Goal: Information Seeking & Learning: Learn about a topic

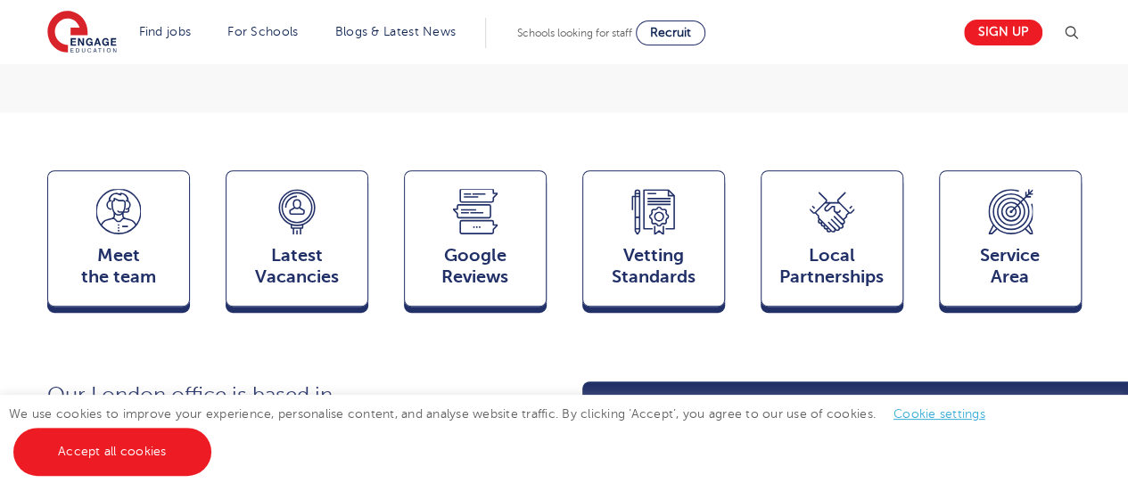
scroll to position [410, 0]
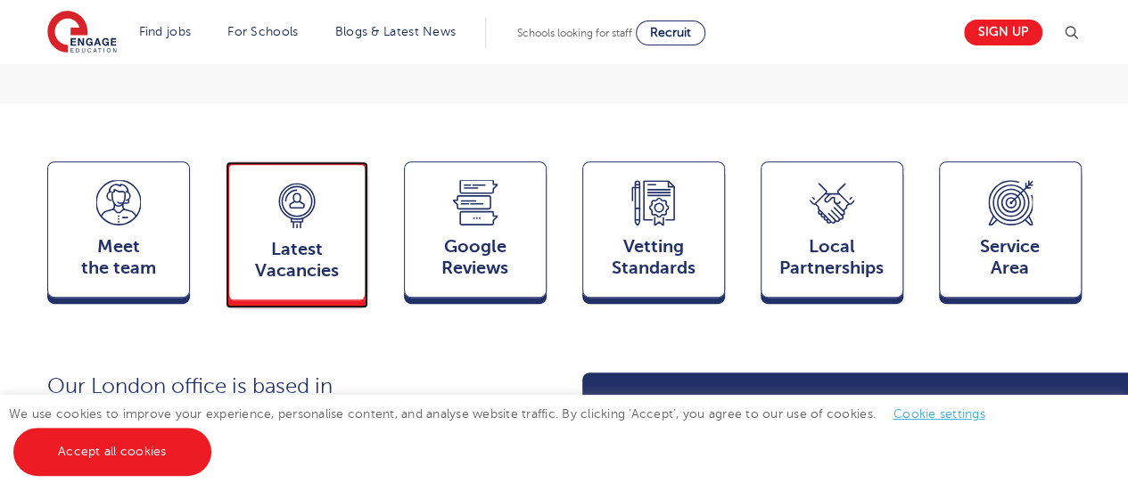
click at [298, 202] on icon at bounding box center [296, 198] width 7 height 9
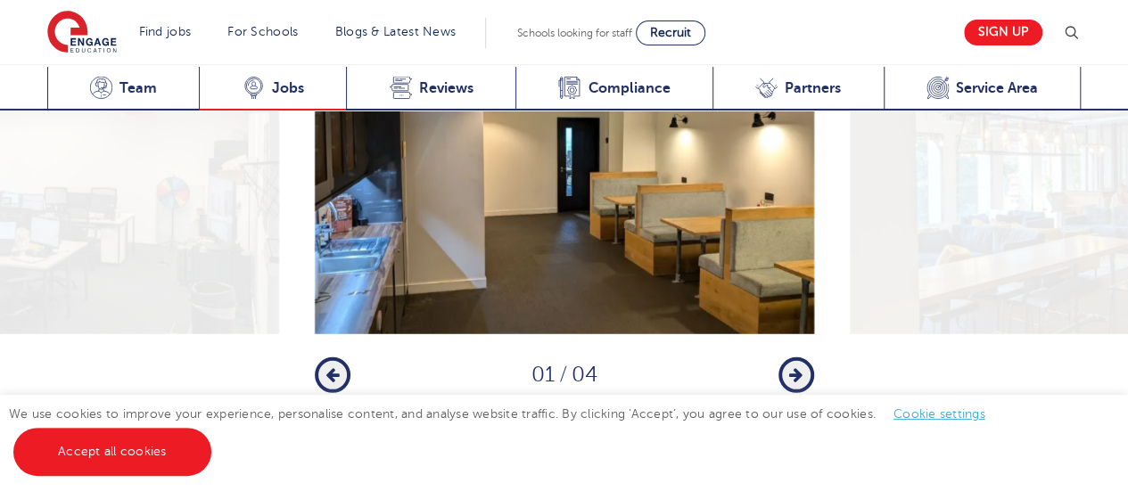
scroll to position [3012, 0]
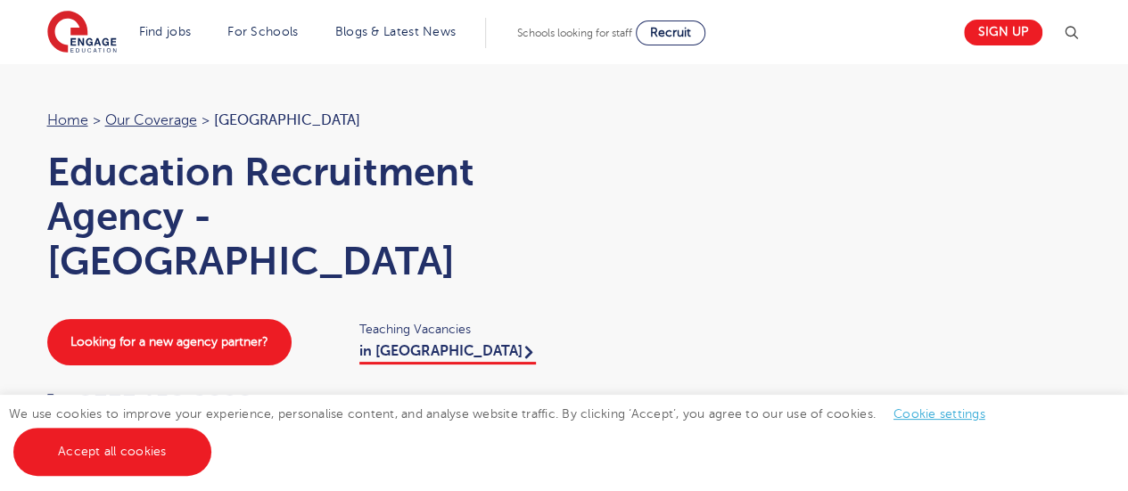
scroll to position [3021, 0]
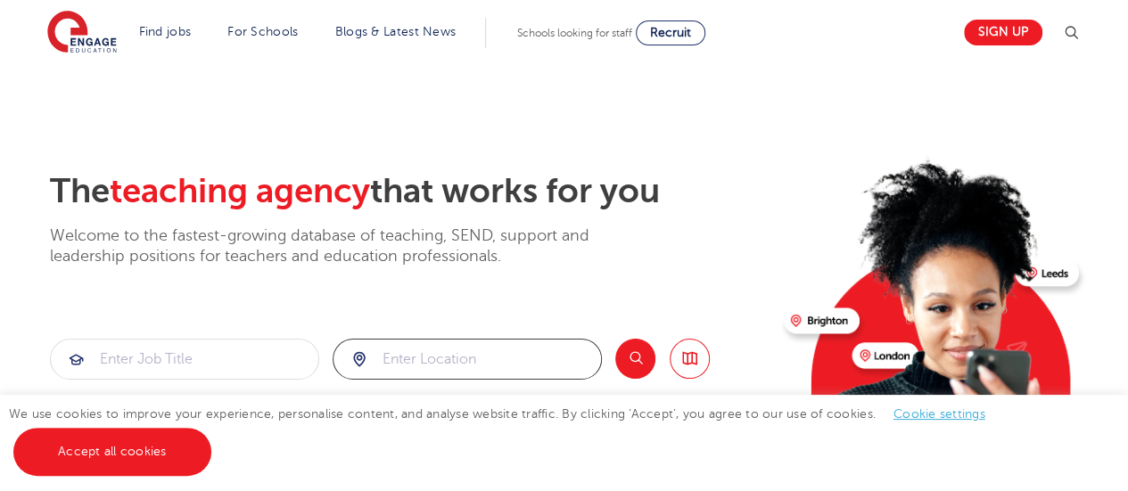
click at [426, 361] on input "search" at bounding box center [468, 359] width 268 height 39
click at [114, 363] on input "search" at bounding box center [185, 359] width 268 height 39
type input "Teaching assistant"
click at [394, 364] on input "search" at bounding box center [468, 359] width 268 height 39
click button "Submit" at bounding box center [0, 0] width 0 height 0
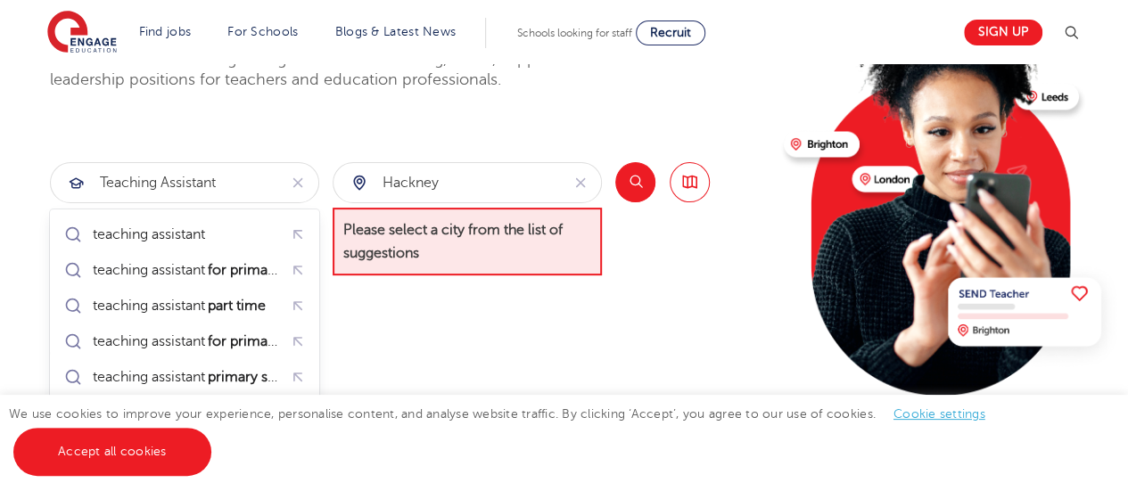
scroll to position [238, 0]
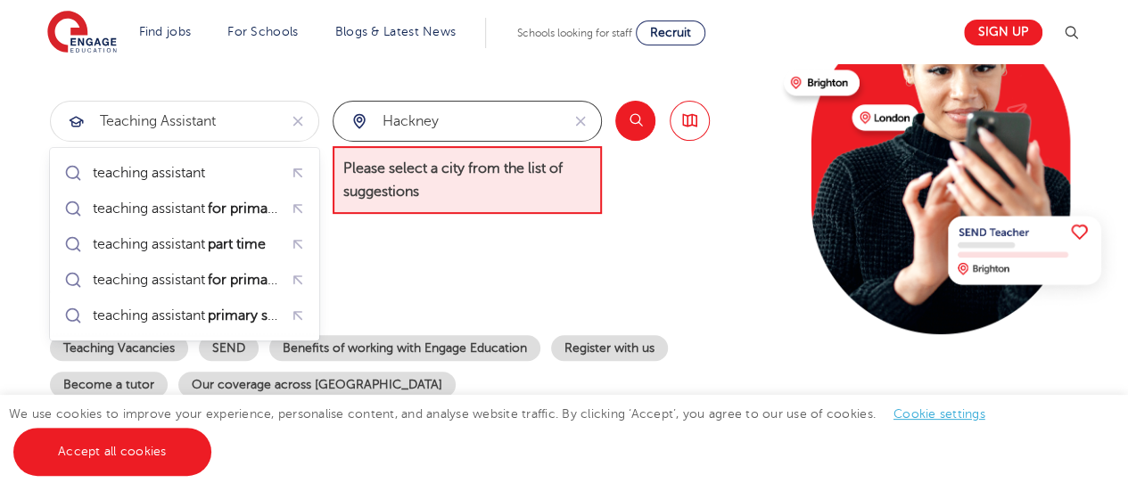
click at [453, 121] on input "Hackney" at bounding box center [447, 121] width 226 height 39
type input "Hackney, London"
click button "Submit" at bounding box center [0, 0] width 0 height 0
click at [543, 128] on input "Hackney, London" at bounding box center [447, 121] width 226 height 39
click at [360, 120] on div "Hackney, London" at bounding box center [447, 121] width 226 height 39
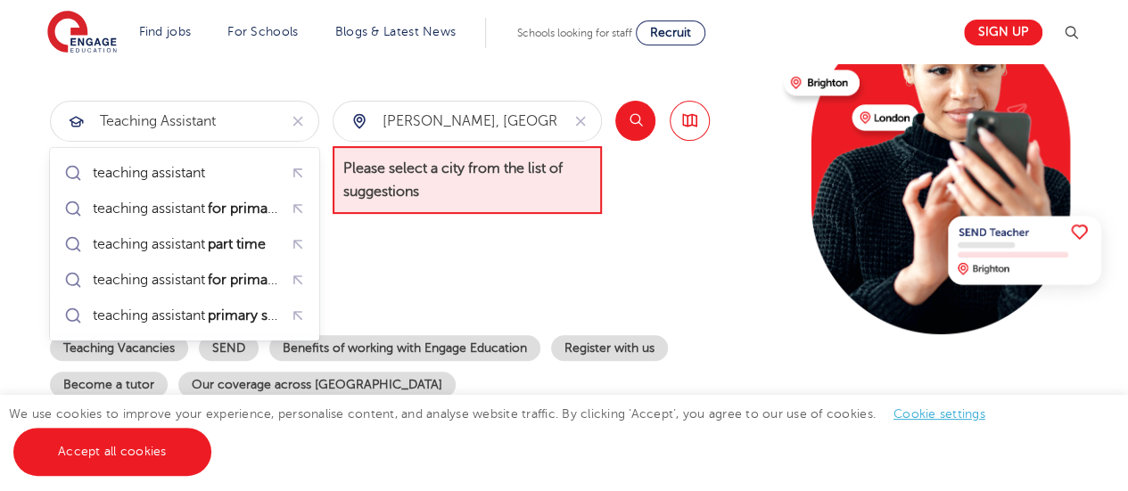
click at [887, 113] on img at bounding box center [949, 118] width 343 height 432
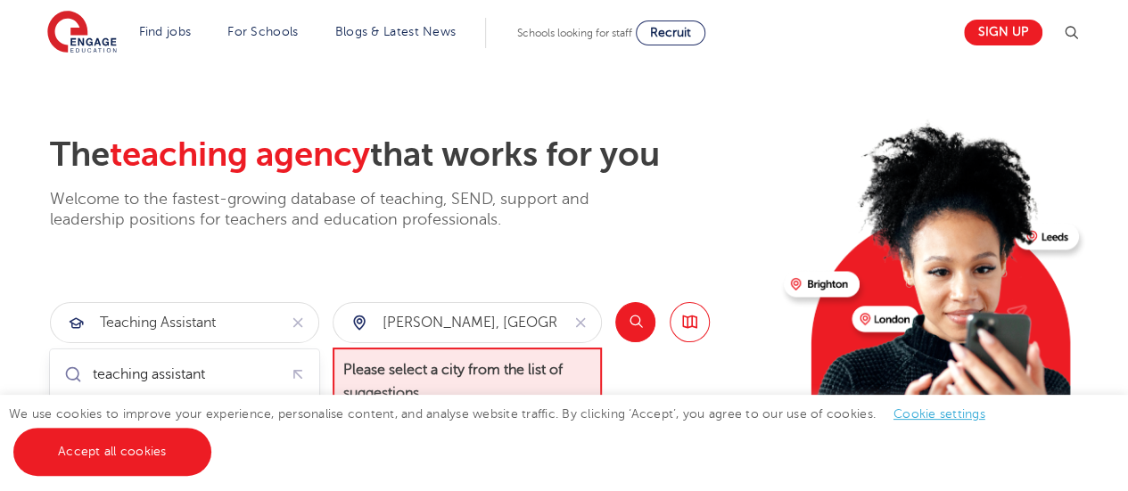
scroll to position [203, 0]
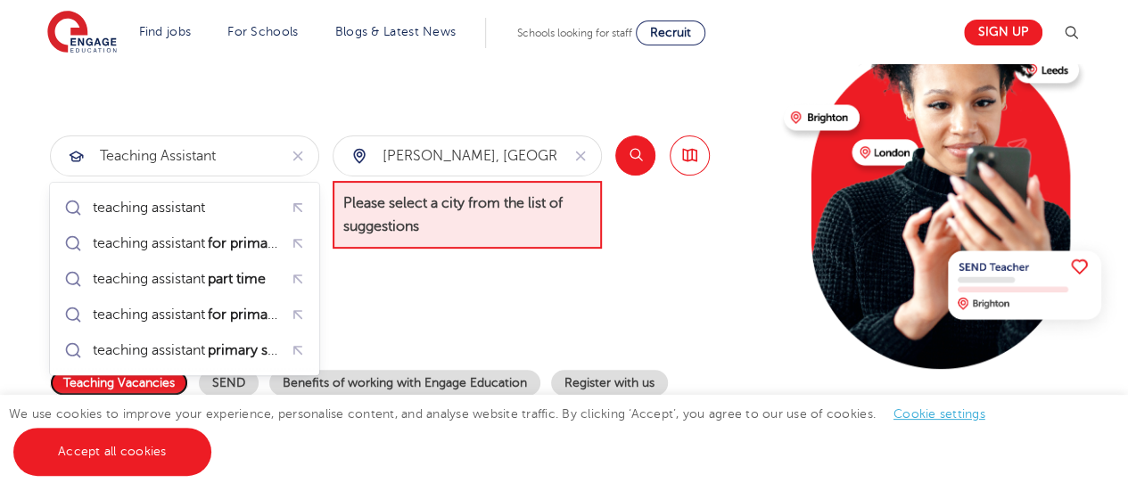
click at [160, 377] on link "Teaching Vacancies" at bounding box center [119, 383] width 138 height 26
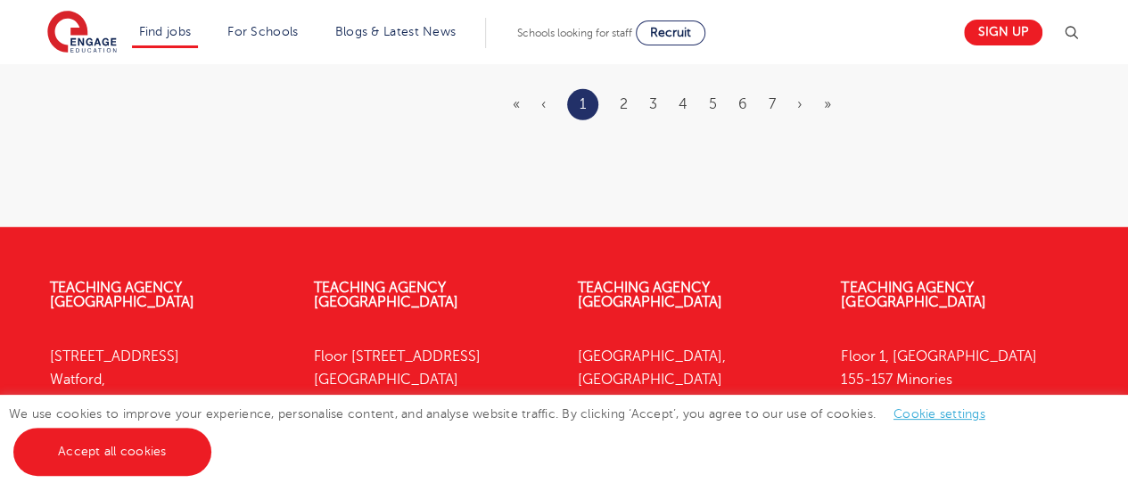
scroll to position [2539, 0]
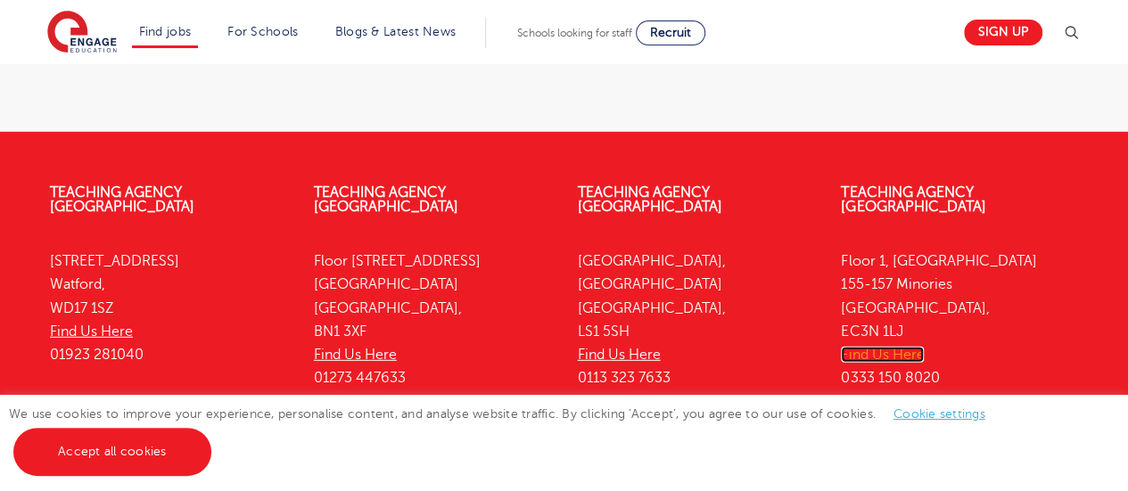
click at [864, 347] on link "Find Us Here" at bounding box center [882, 355] width 83 height 16
